Goal: Task Accomplishment & Management: Manage account settings

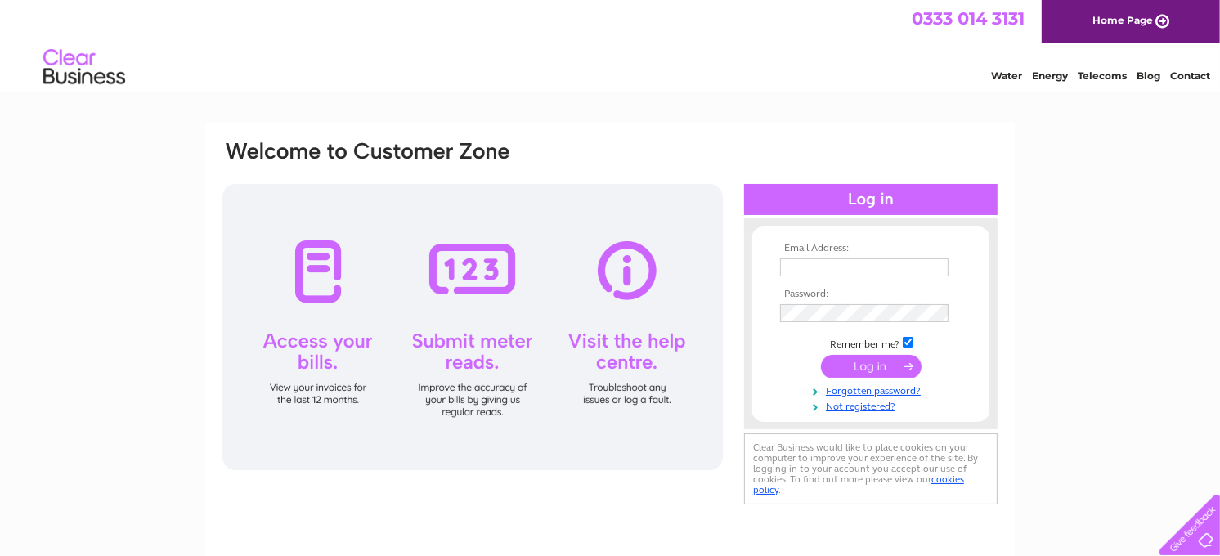
type input "info@jwwalters.com"
click at [853, 365] on input "submit" at bounding box center [871, 366] width 101 height 23
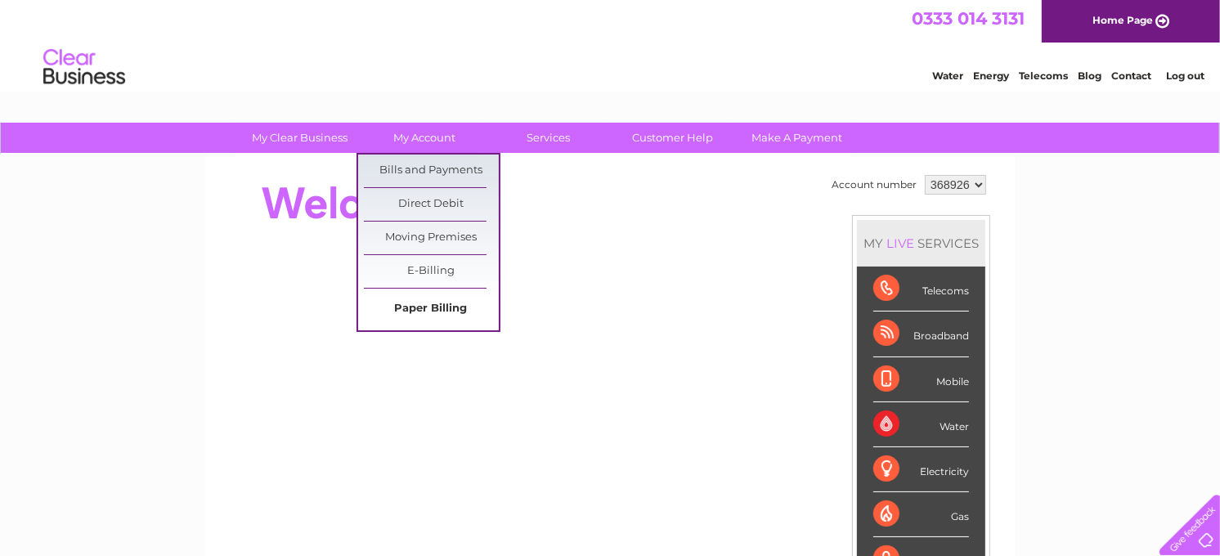
click at [420, 307] on link "Paper Billing" at bounding box center [431, 309] width 135 height 33
click at [434, 168] on link "Bills and Payments" at bounding box center [431, 170] width 135 height 33
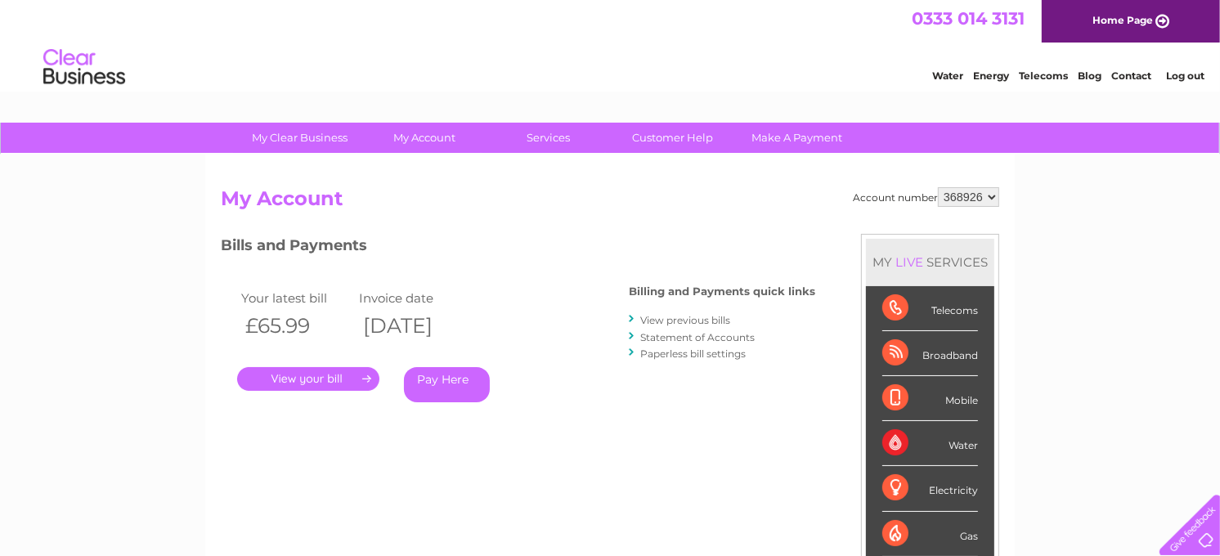
click at [299, 378] on link "." at bounding box center [308, 379] width 142 height 24
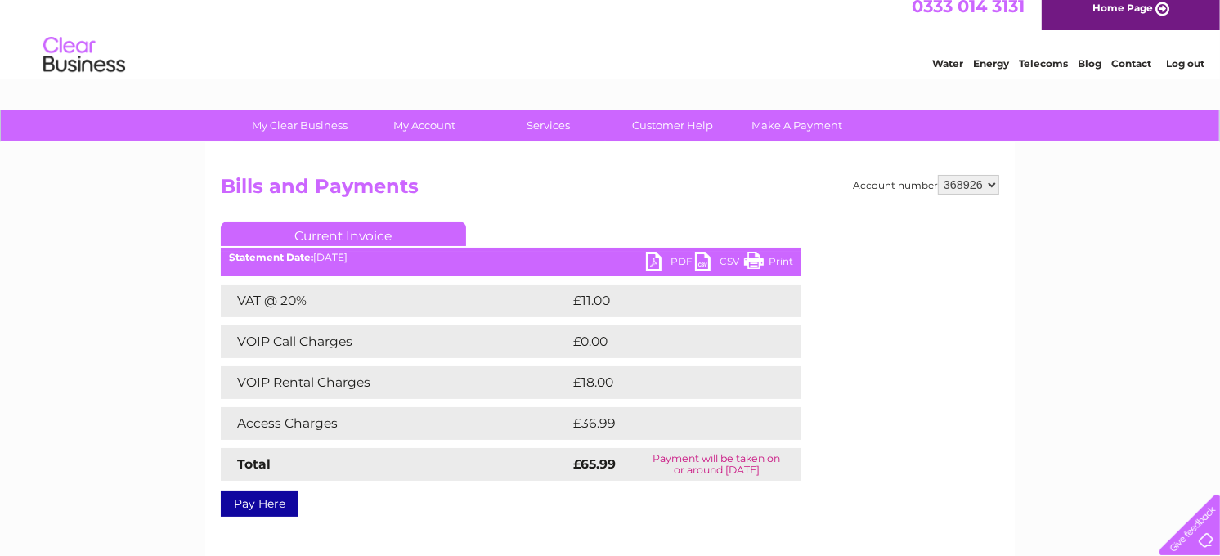
scroll to position [17, 0]
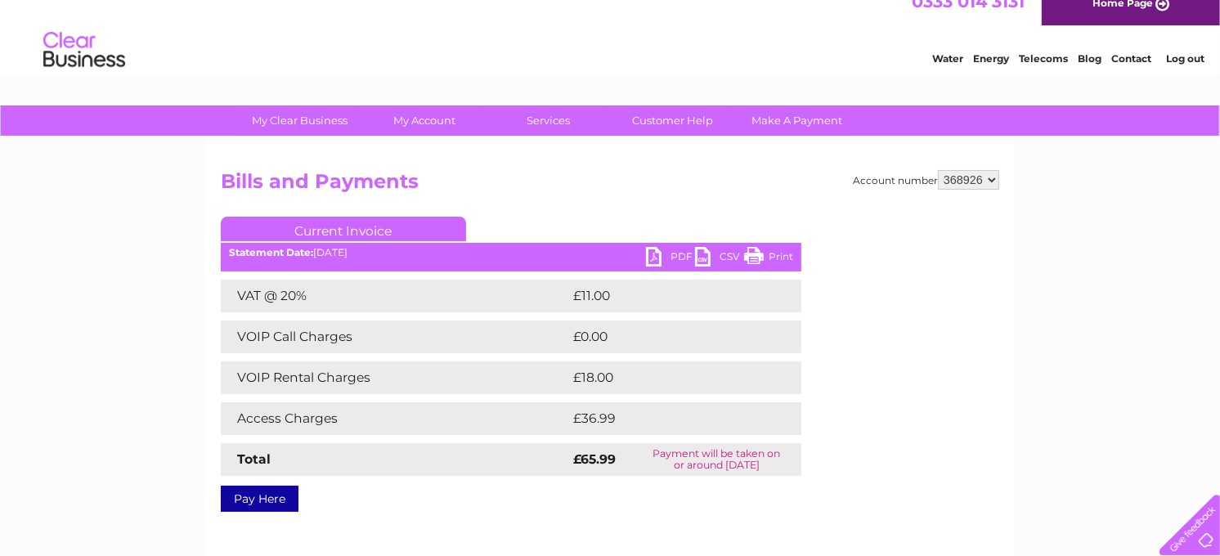
click at [1183, 60] on link "Log out" at bounding box center [1185, 58] width 38 height 12
